Goal: Task Accomplishment & Management: Complete application form

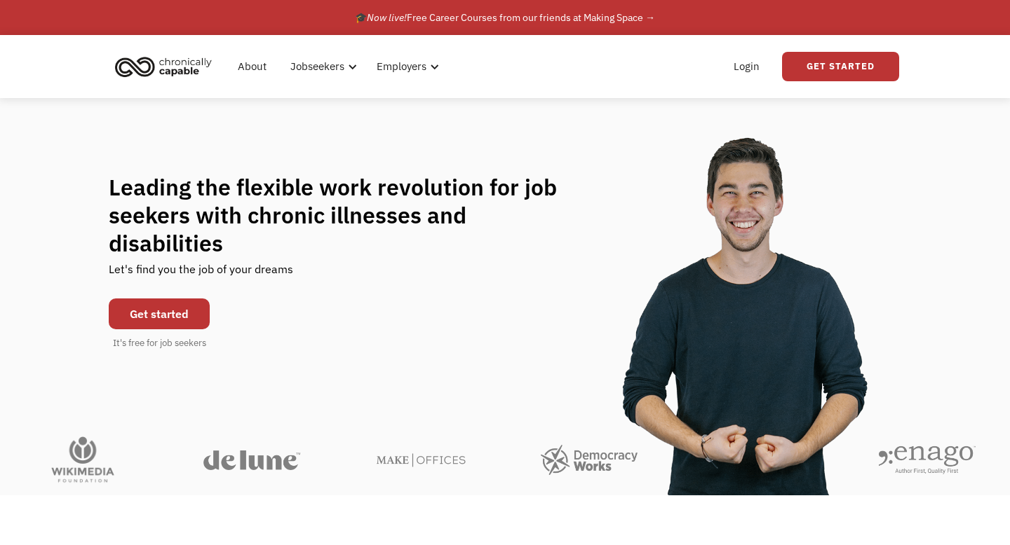
click at [144, 301] on link "Get started" at bounding box center [159, 314] width 101 height 31
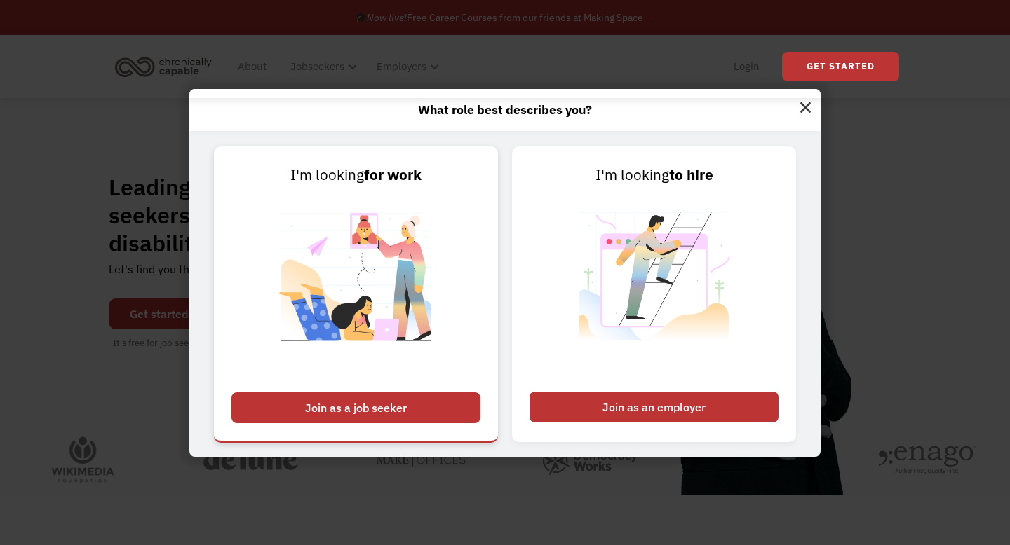
click at [404, 403] on div "Join as a job seeker" at bounding box center [355, 408] width 249 height 31
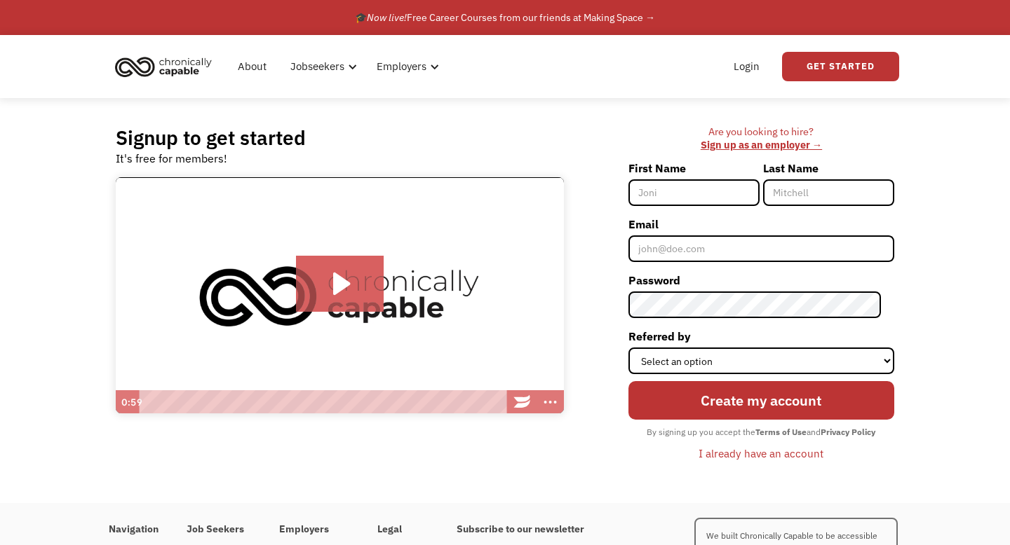
click at [694, 196] on input "First Name" at bounding box center [693, 192] width 131 height 27
type input "Angela"
type input "Joyce"
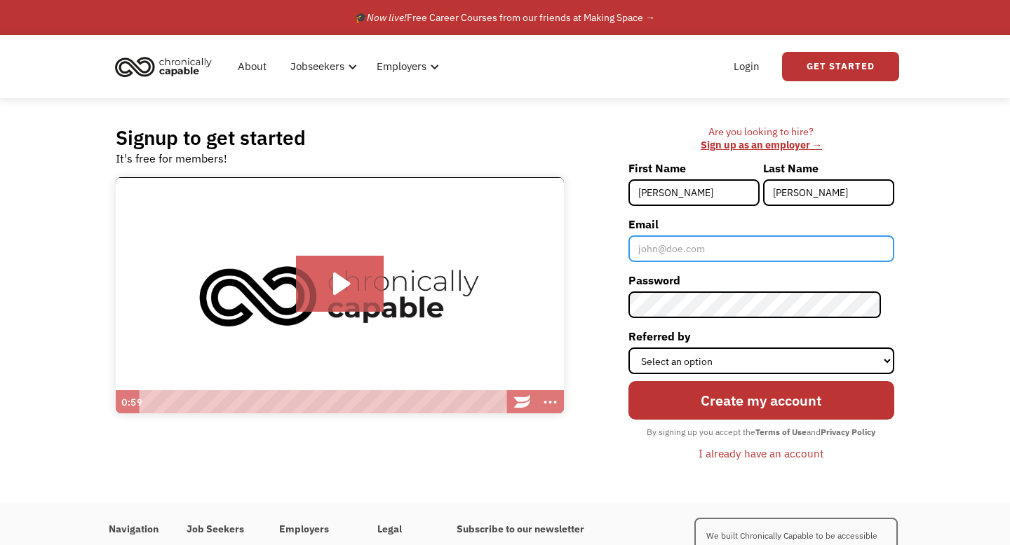
click at [714, 247] on input "Email" at bounding box center [761, 249] width 266 height 27
type input "[PERSON_NAME][EMAIL_ADDRESS][DOMAIN_NAME]"
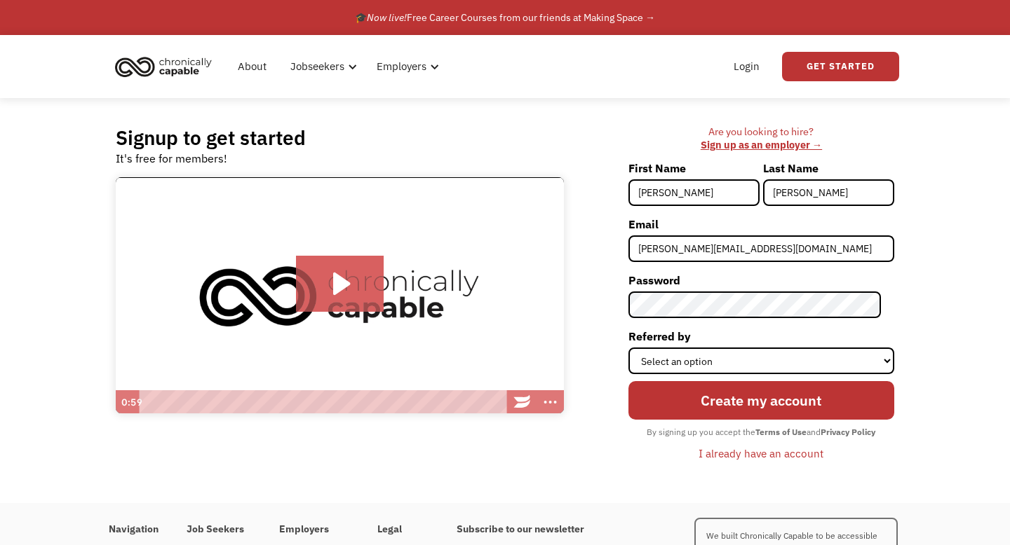
click at [618, 315] on div "Are you looking to hire? ‍ Sign up as an employer → First Name Angela Last Name…" at bounding box center [736, 300] width 316 height 351
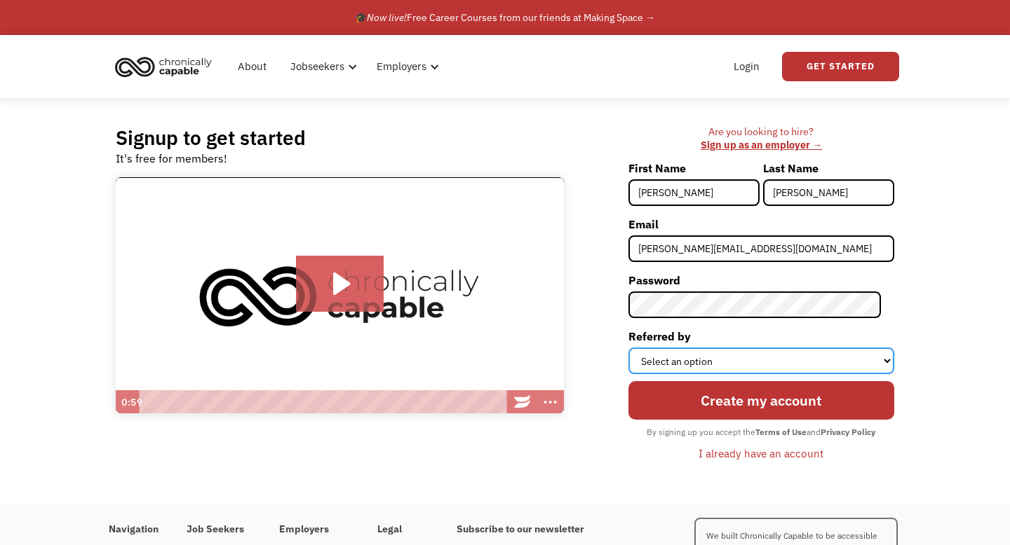
click at [680, 361] on select "Select an option Instagram Facebook Twitter Search Engine News Article Word of …" at bounding box center [761, 361] width 266 height 27
click at [641, 348] on select "Select an option Instagram Facebook Twitter Search Engine News Article Word of …" at bounding box center [761, 361] width 266 height 27
click at [699, 369] on select "Select an option Instagram Facebook Twitter Search Engine News Article Word of …" at bounding box center [761, 361] width 266 height 27
click at [641, 348] on select "Select an option Instagram Facebook Twitter Search Engine News Article Word of …" at bounding box center [761, 361] width 266 height 27
click at [693, 367] on select "Select an option Instagram Facebook Twitter Search Engine News Article Word of …" at bounding box center [761, 361] width 266 height 27
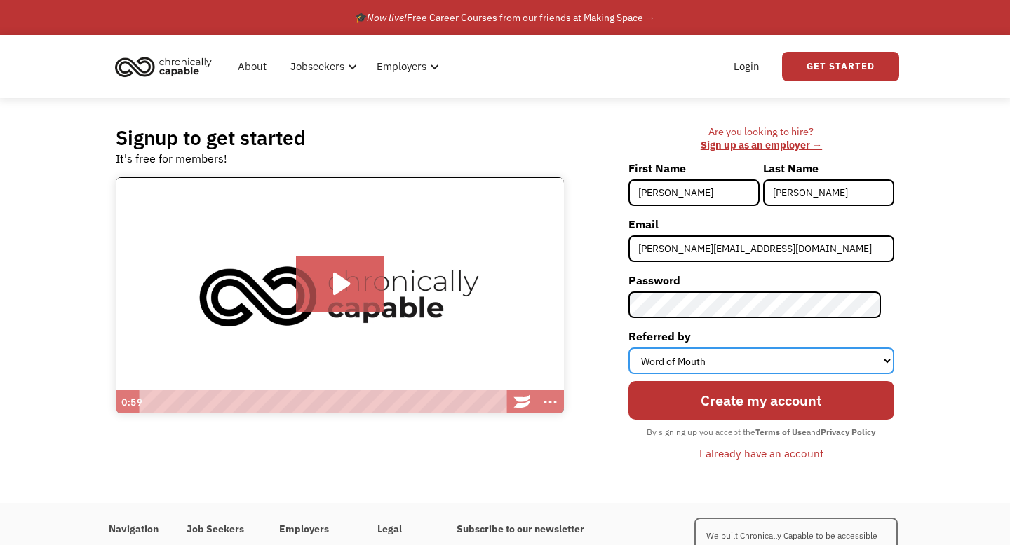
select select "Facebook"
click at [641, 348] on select "Select an option Instagram Facebook Twitter Search Engine News Article Word of …" at bounding box center [761, 361] width 266 height 27
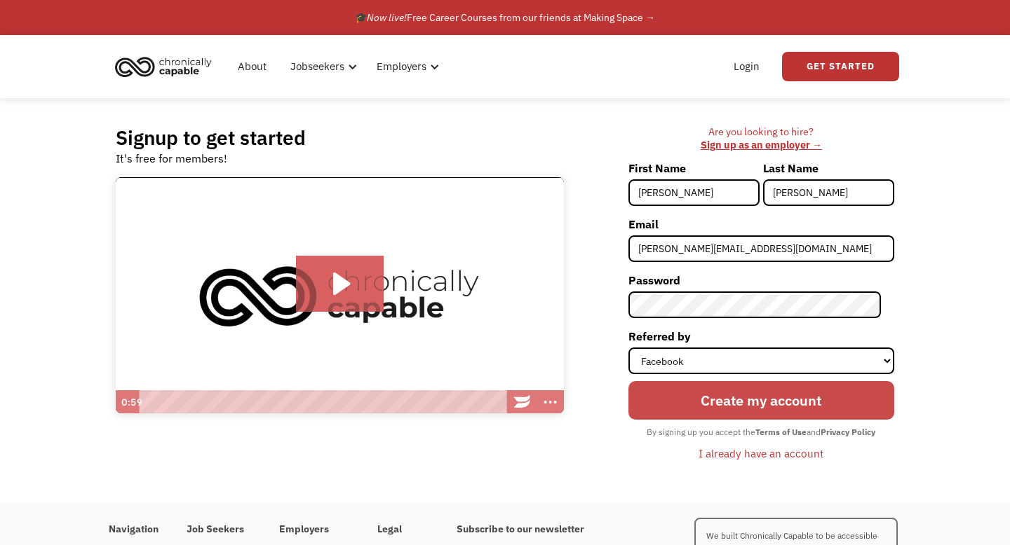
click at [703, 398] on input "Create my account" at bounding box center [761, 400] width 266 height 39
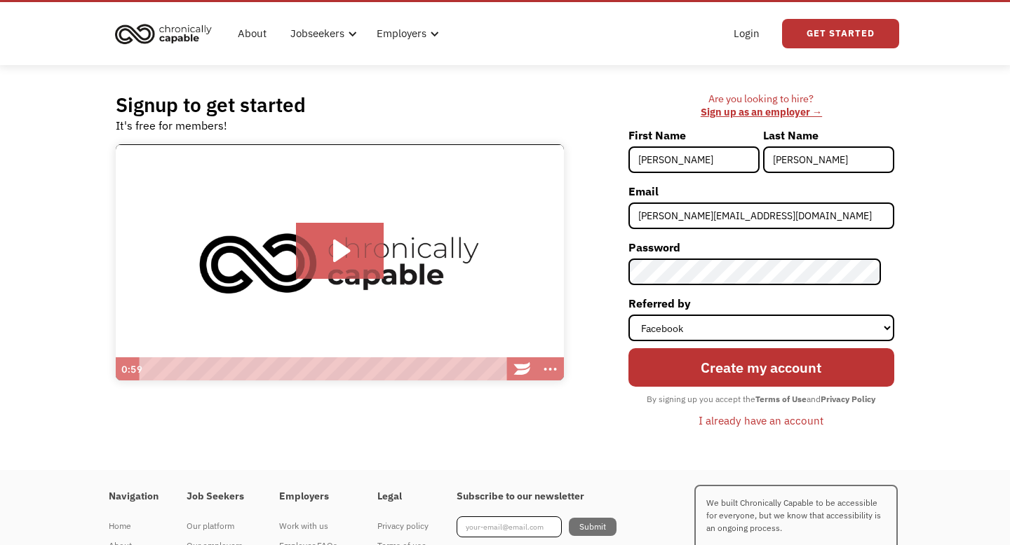
scroll to position [34, 0]
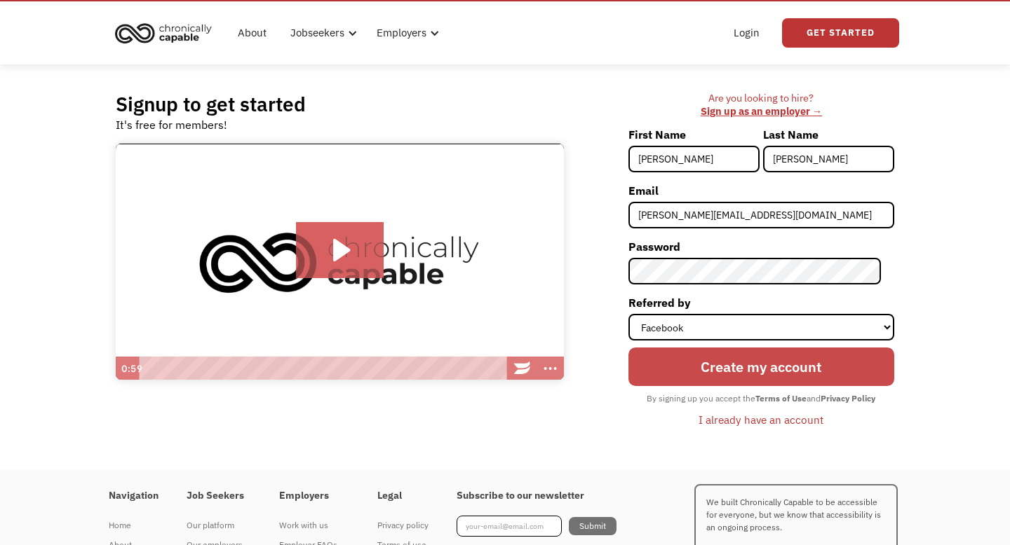
click at [733, 372] on input "Create my account" at bounding box center [761, 367] width 266 height 39
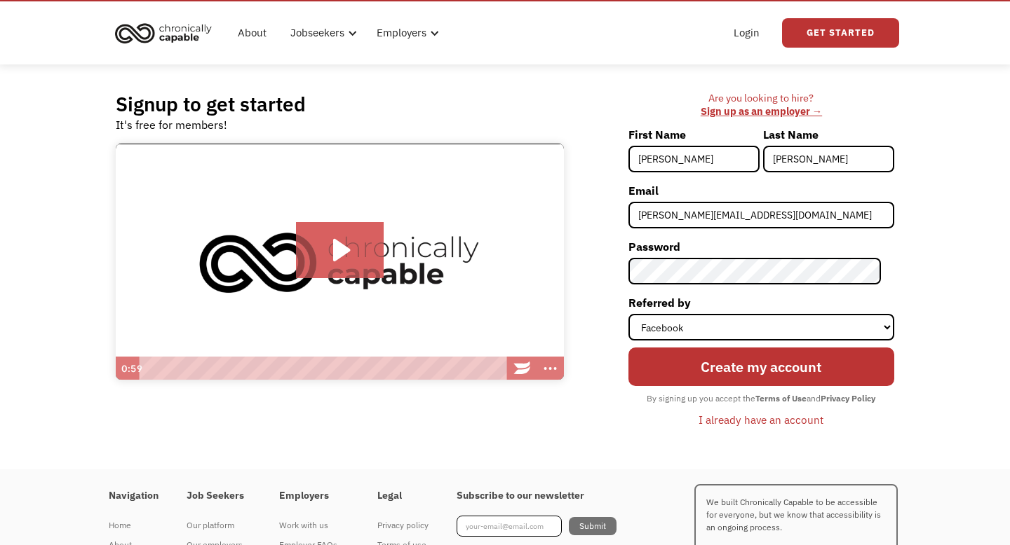
click at [761, 424] on div "I already have an account" at bounding box center [760, 420] width 125 height 17
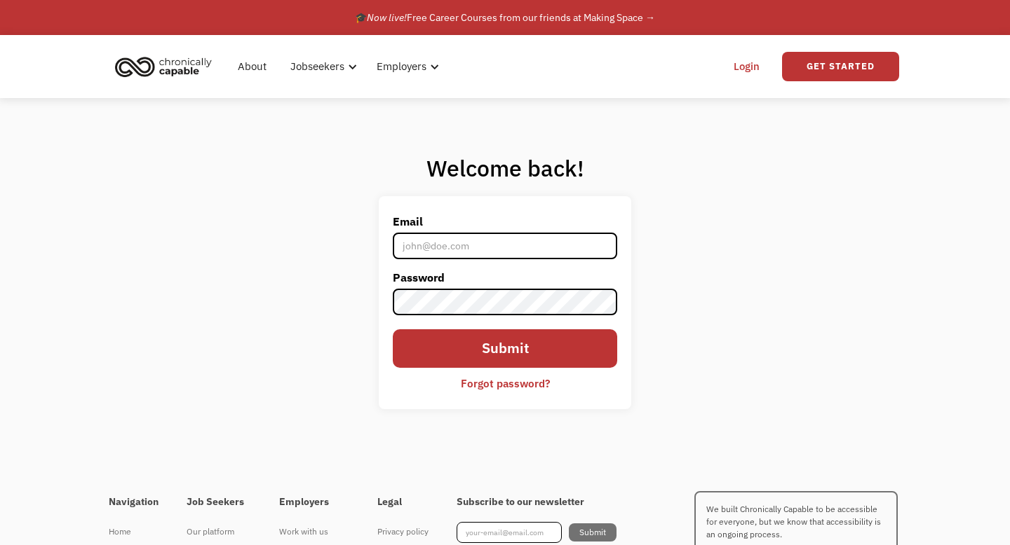
click at [449, 244] on input "Email" at bounding box center [505, 246] width 224 height 27
type input "[PERSON_NAME][EMAIL_ADDRESS][DOMAIN_NAME]"
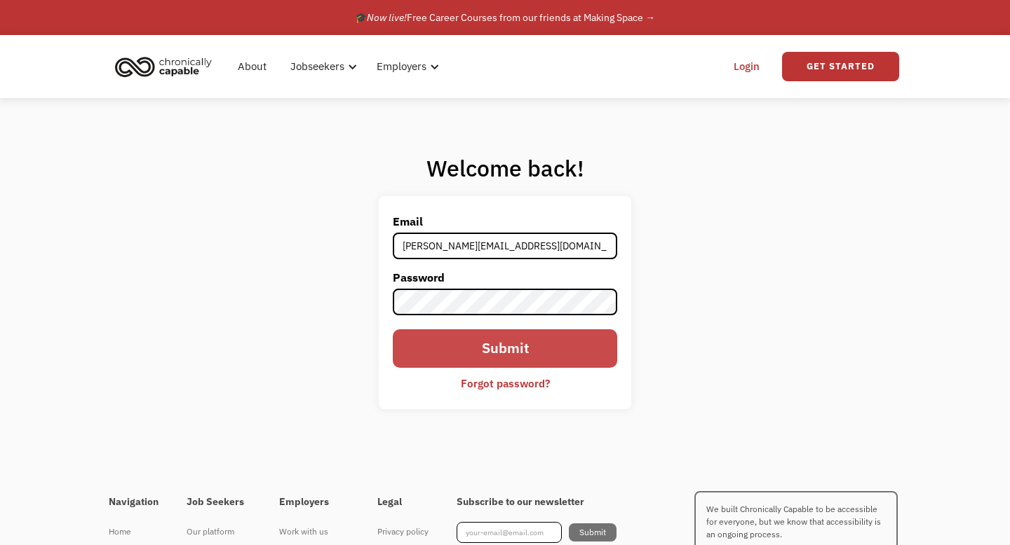
click at [428, 346] on input "Submit" at bounding box center [505, 349] width 224 height 39
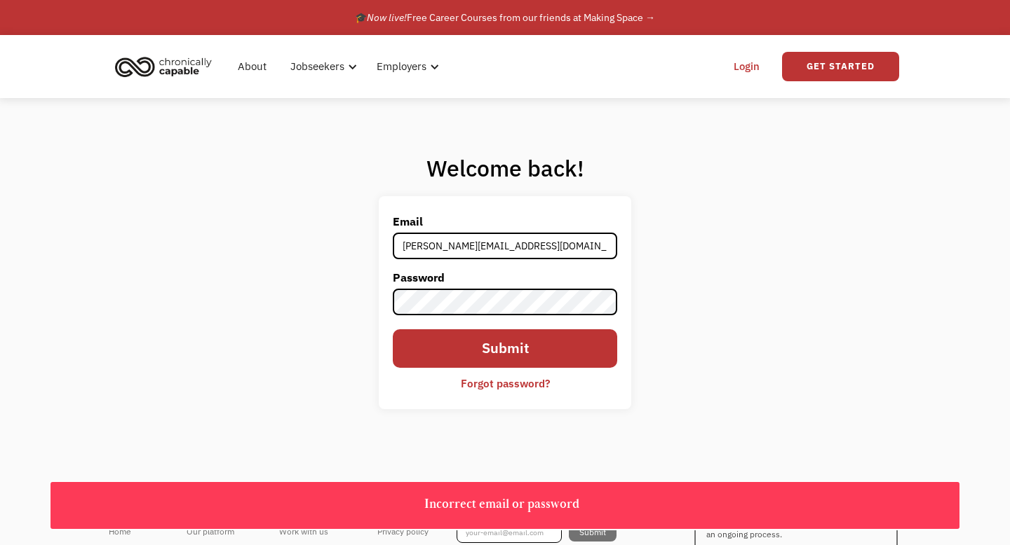
click at [480, 391] on div "Forgot password?" at bounding box center [505, 383] width 89 height 17
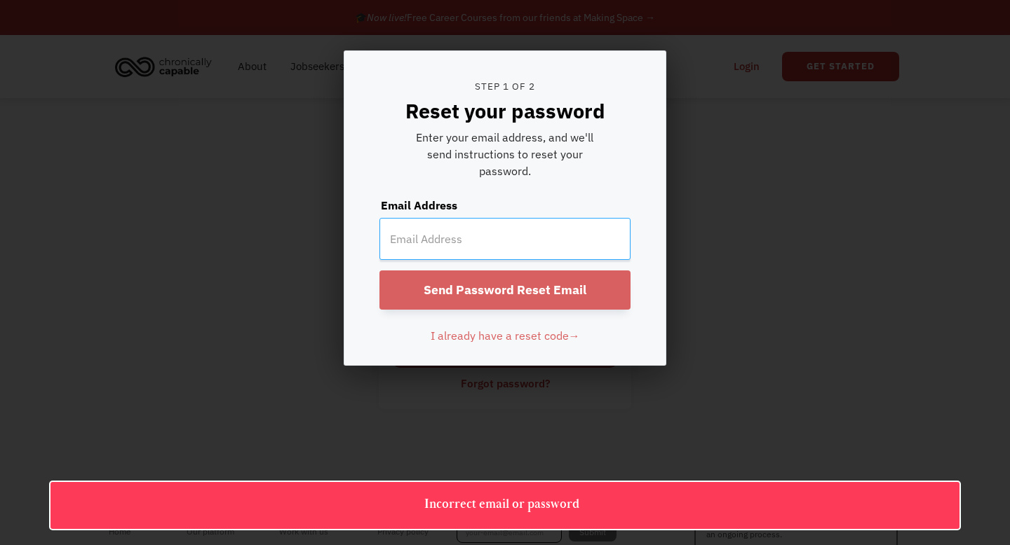
click at [424, 236] on input "email" at bounding box center [504, 239] width 251 height 42
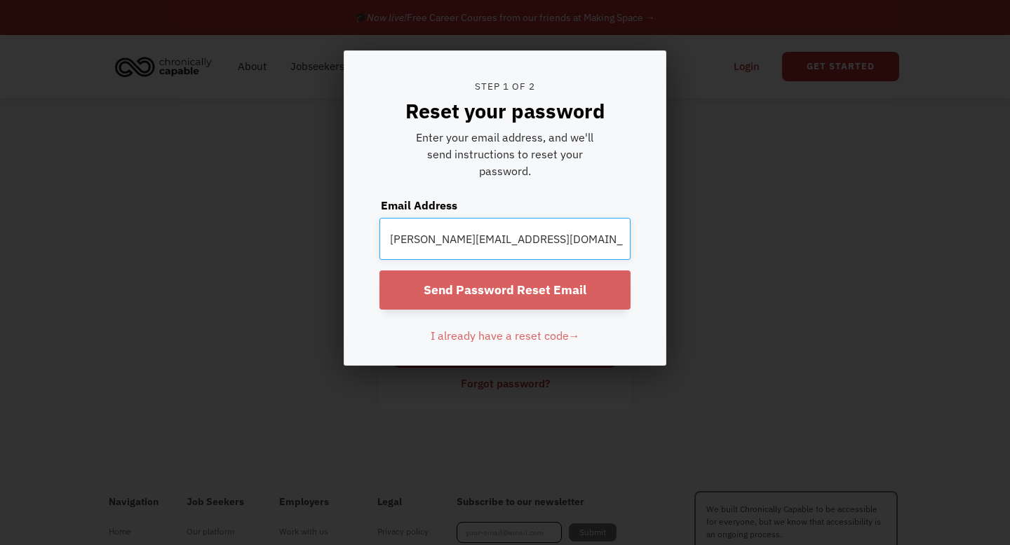
type input "[PERSON_NAME][EMAIL_ADDRESS][DOMAIN_NAME]"
click at [442, 293] on input "Send Password Reset Email" at bounding box center [504, 290] width 251 height 39
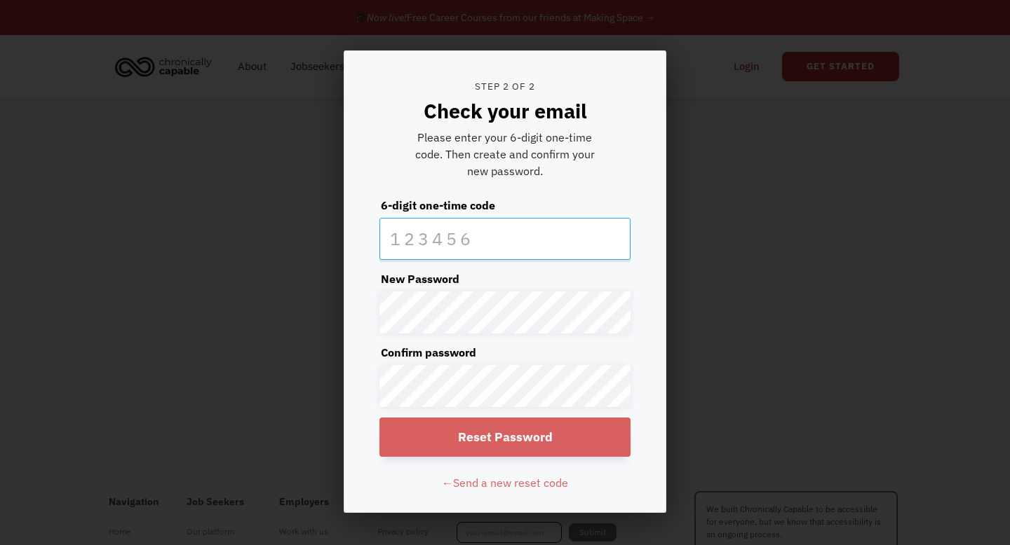
click at [407, 246] on input "text" at bounding box center [504, 239] width 251 height 42
type input "382743"
click at [409, 438] on input "Reset Password" at bounding box center [504, 437] width 251 height 39
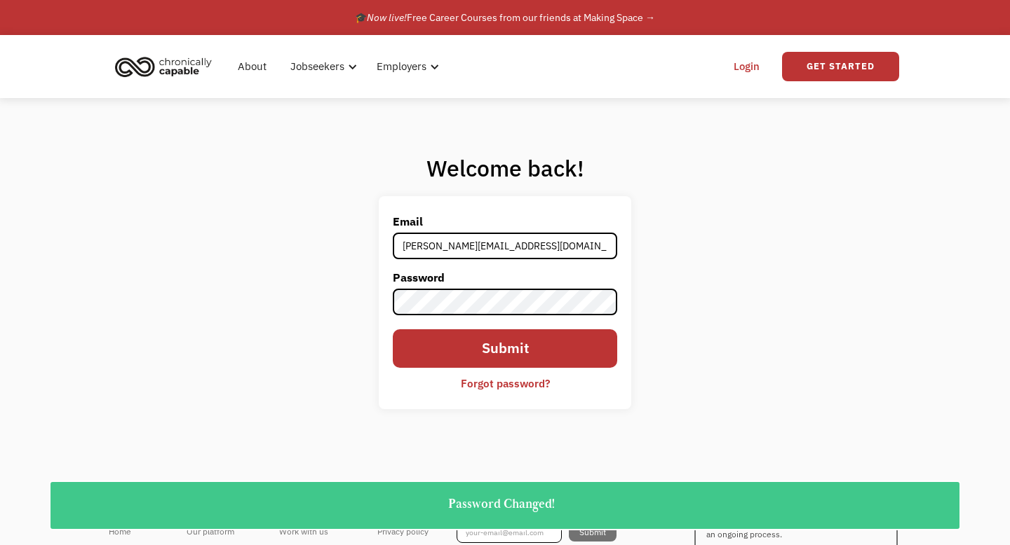
click at [510, 318] on form "Email angela.joyce02@gmail.com Password Submit Forgot password?" at bounding box center [505, 302] width 224 height 185
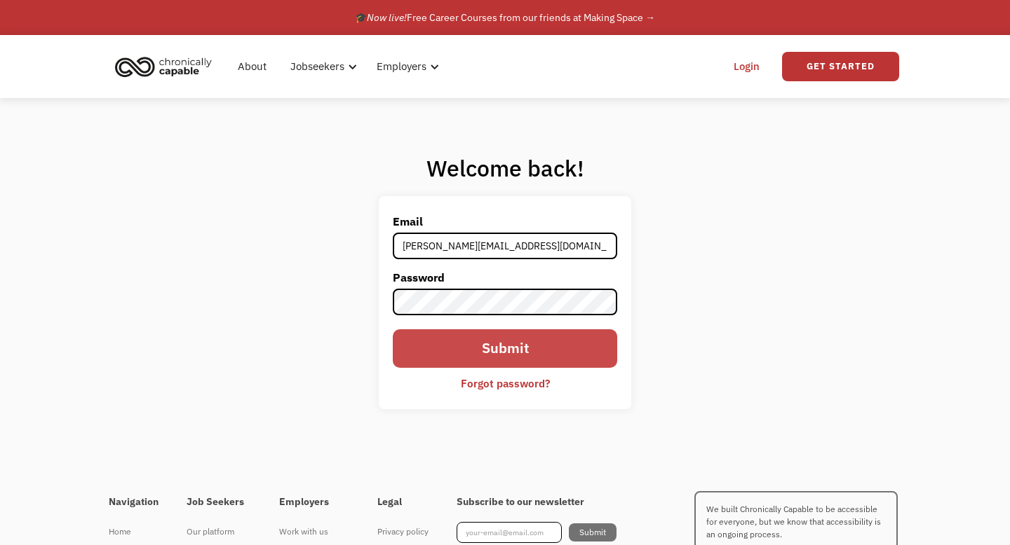
click at [418, 353] on input "Submit" at bounding box center [505, 349] width 224 height 39
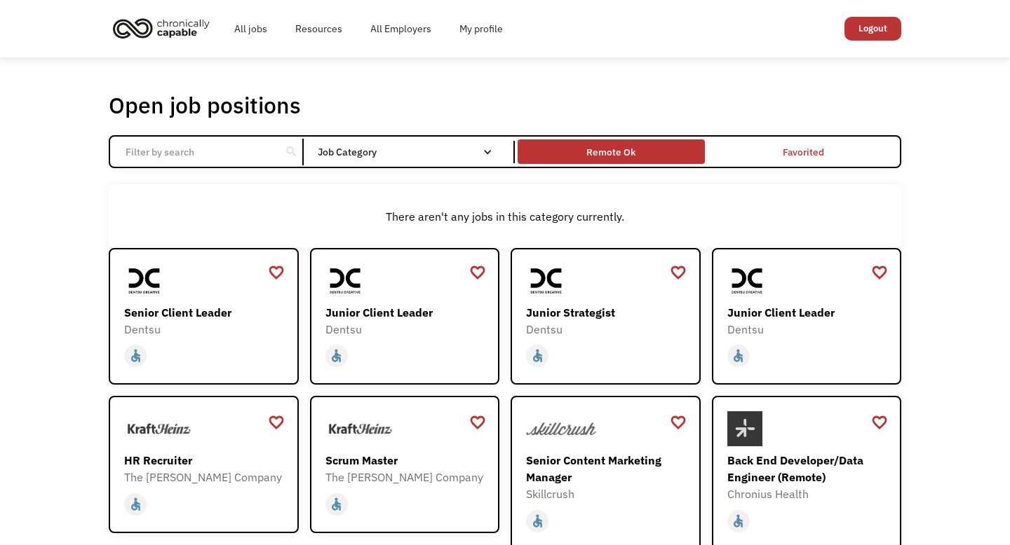
click at [585, 154] on div "Remote Ok" at bounding box center [610, 152] width 186 height 18
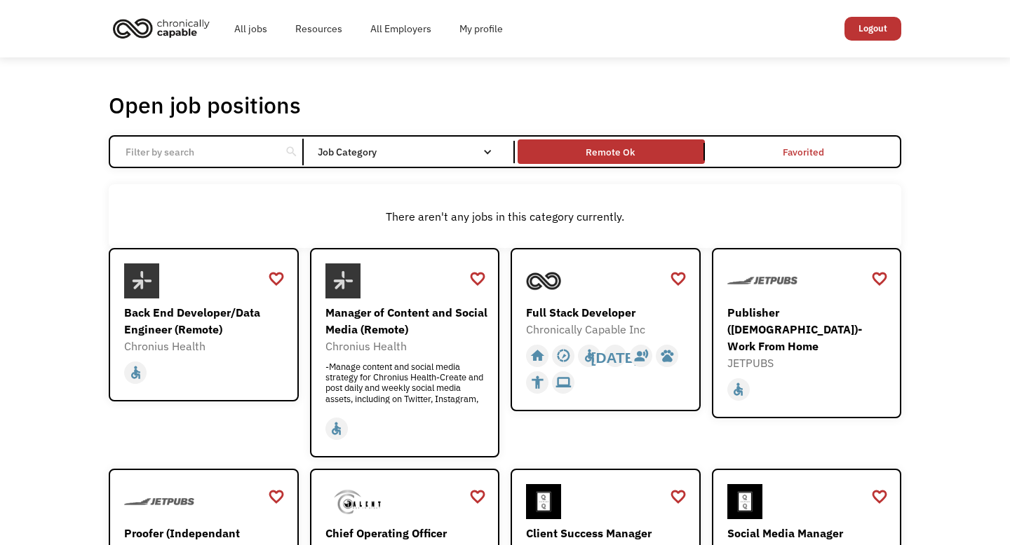
scroll to position [109, 0]
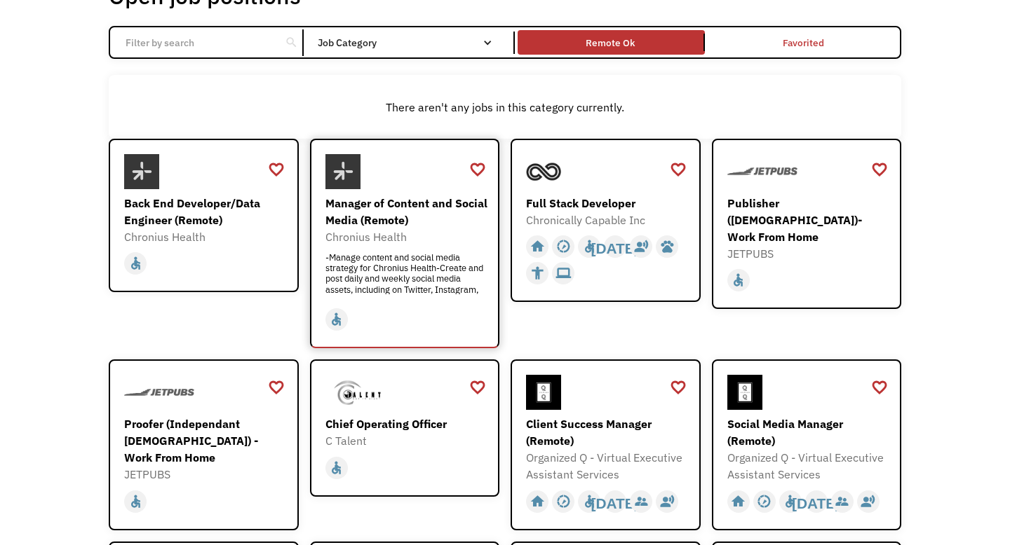
click at [354, 209] on div "Manager of Content and Social Media (Remote)" at bounding box center [406, 212] width 163 height 34
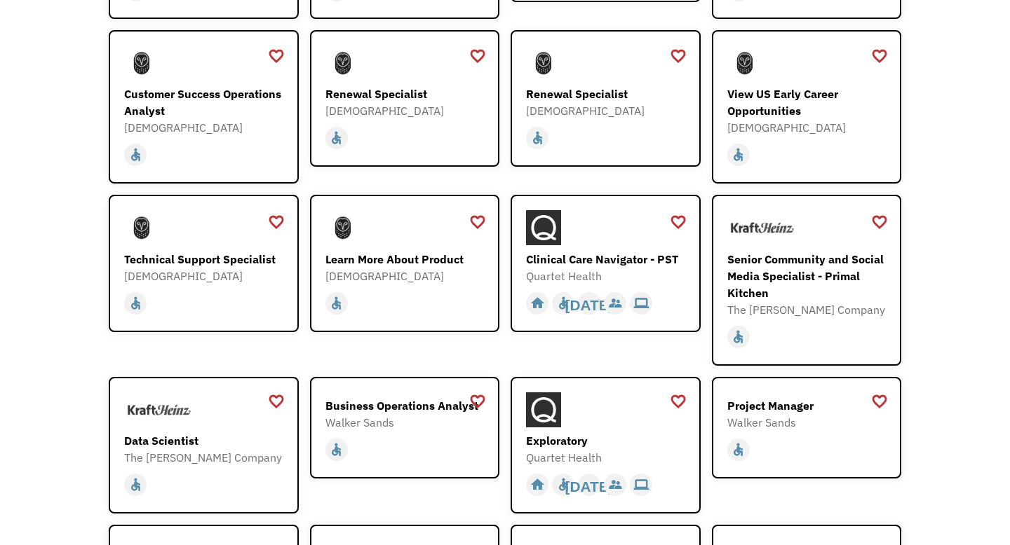
scroll to position [1221, 0]
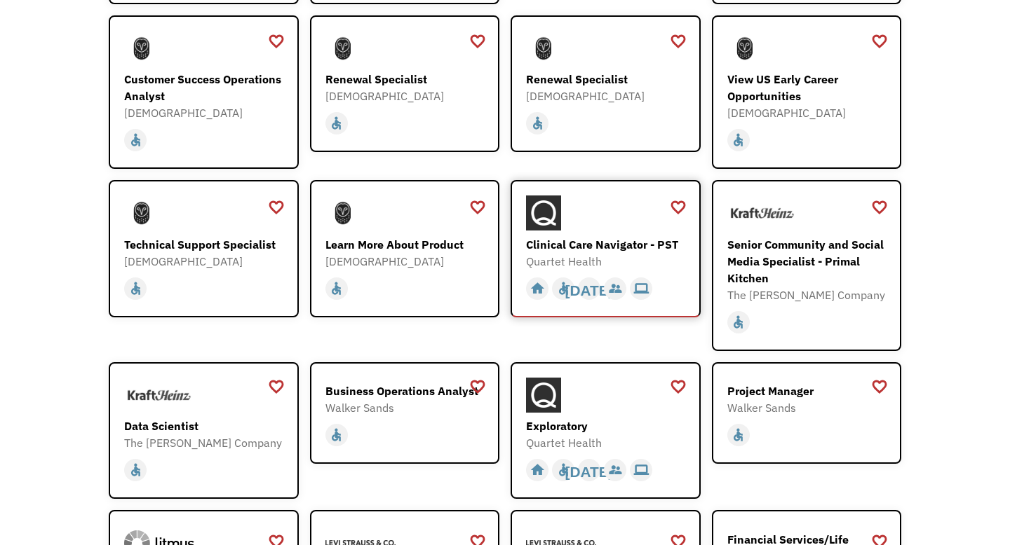
click at [578, 236] on div "Clinical Care Navigator - PST" at bounding box center [607, 244] width 163 height 17
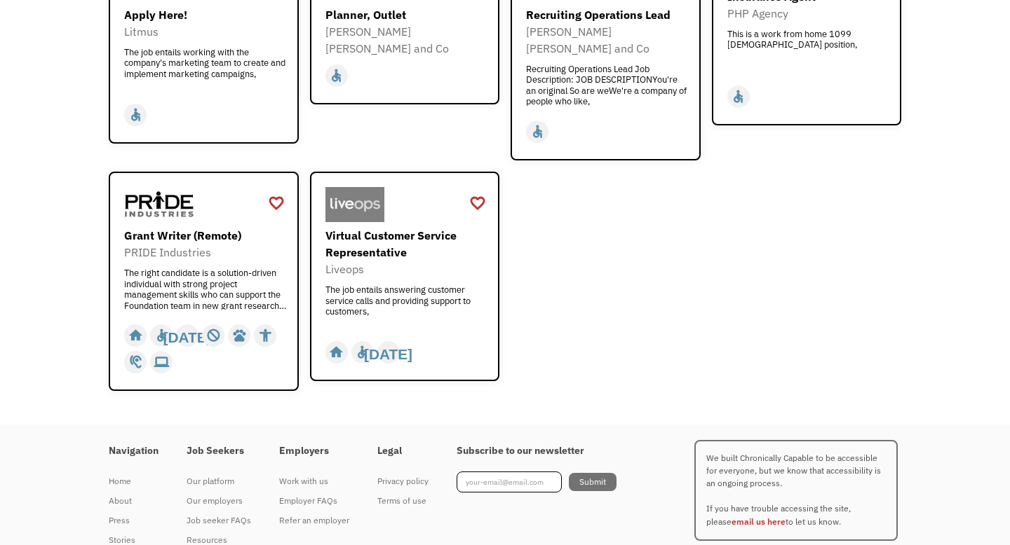
scroll to position [1794, 0]
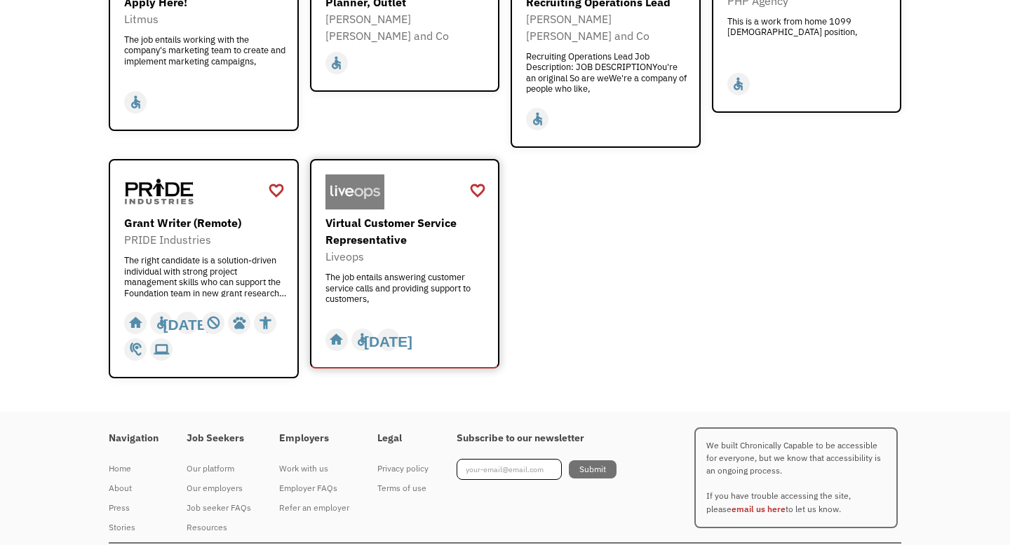
click at [344, 215] on div "Virtual Customer Service Representative" at bounding box center [406, 232] width 163 height 34
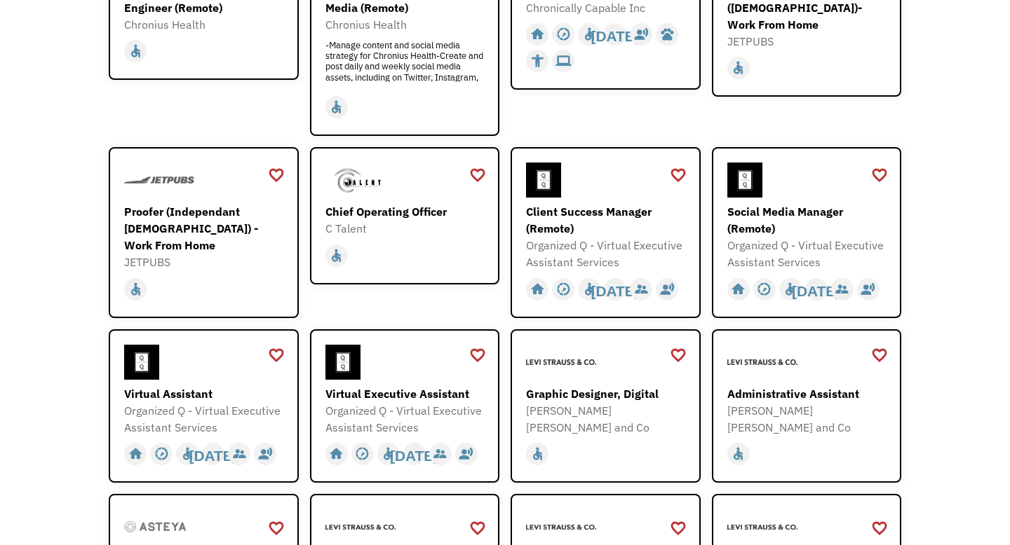
scroll to position [322, 0]
click at [545, 223] on div "Client Success Manager (Remote)" at bounding box center [607, 220] width 163 height 34
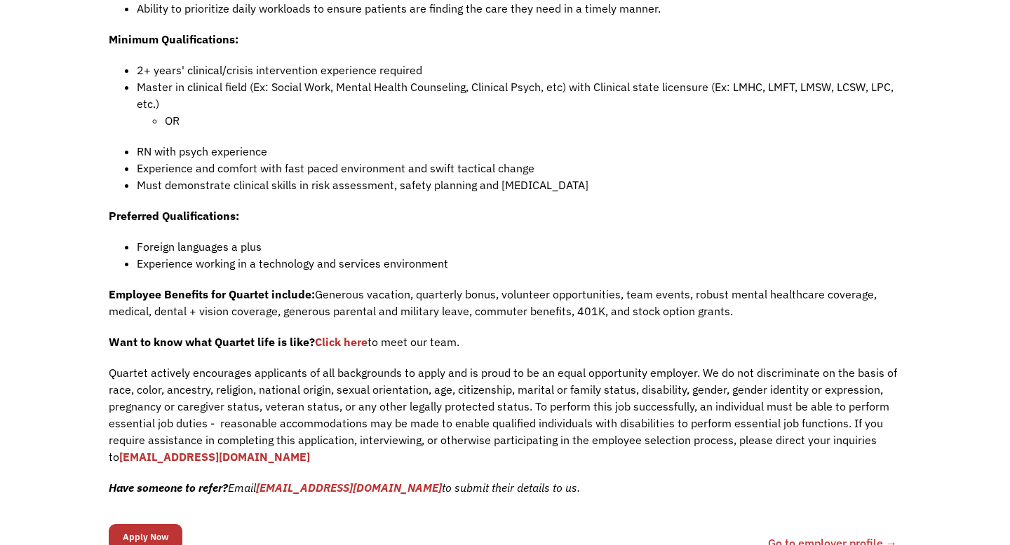
scroll to position [910, 0]
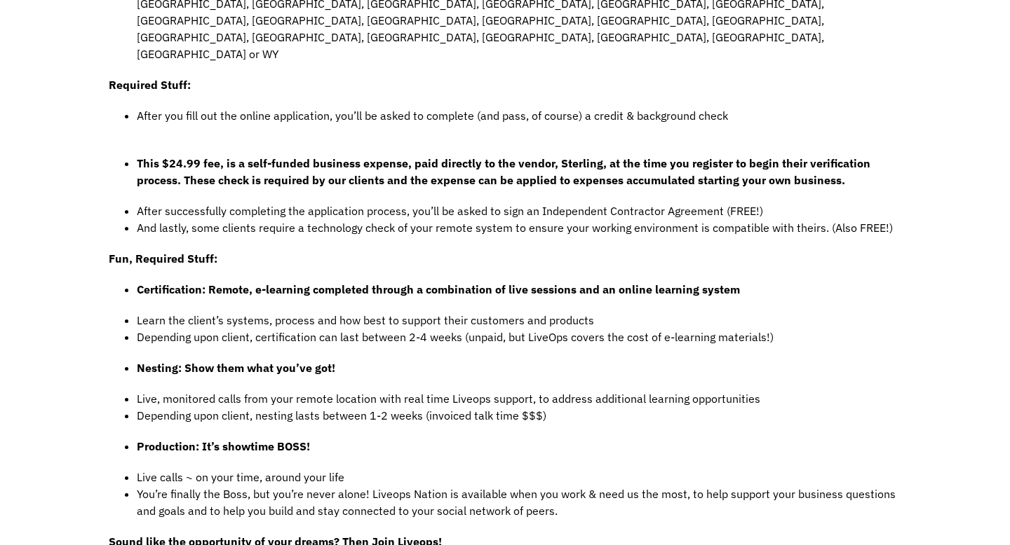
scroll to position [891, 0]
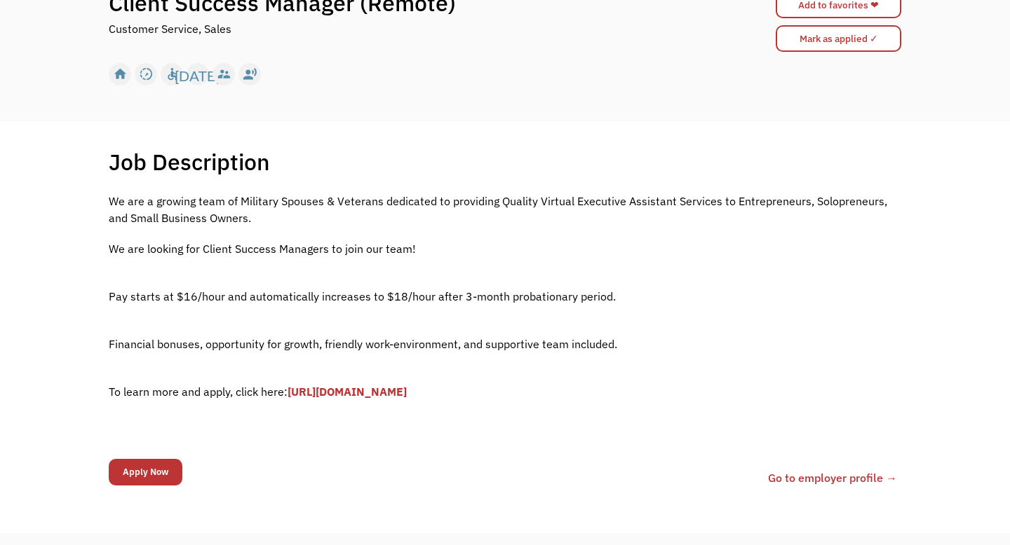
scroll to position [165, 0]
